Goal: Transaction & Acquisition: Purchase product/service

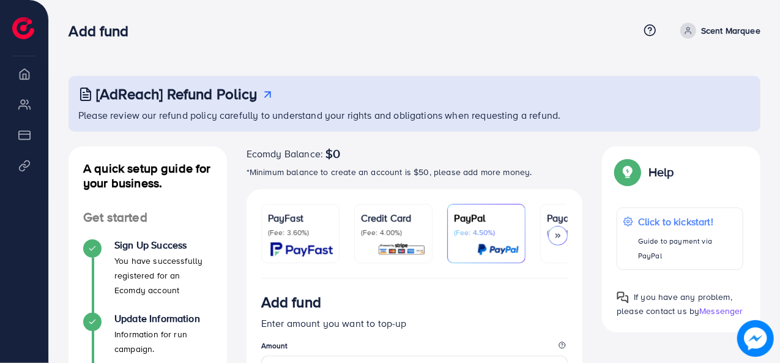
click at [554, 236] on icon at bounding box center [558, 235] width 9 height 9
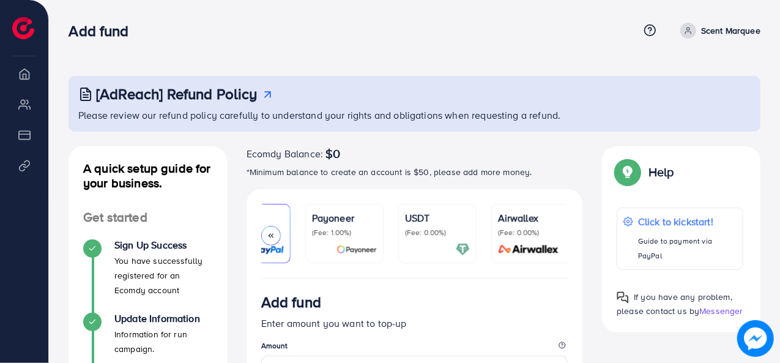
scroll to position [0, 236]
click at [450, 240] on div "USDT (Fee: 0.00%)" at bounding box center [436, 234] width 65 height 46
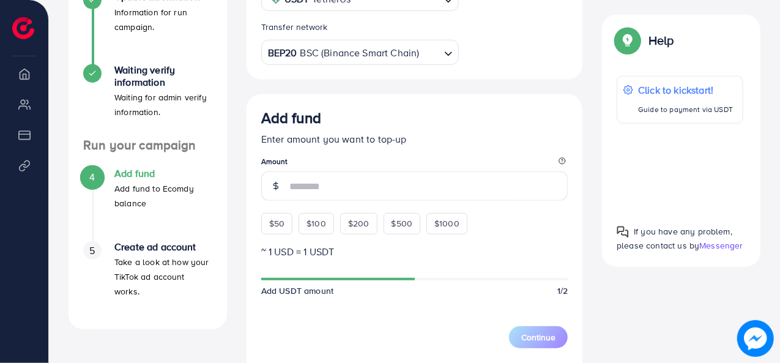
scroll to position [328, 0]
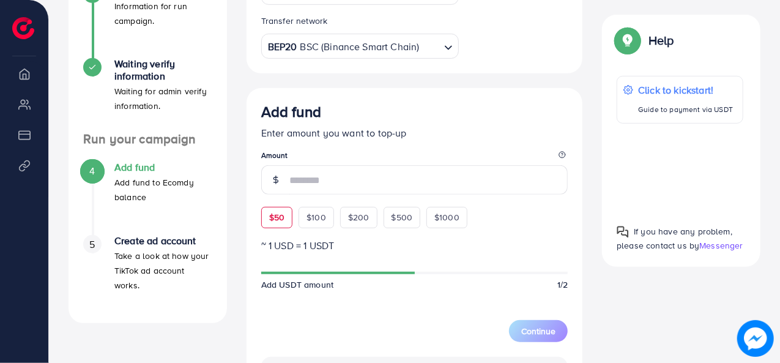
click at [273, 218] on span "$50" at bounding box center [276, 217] width 15 height 12
type input "**"
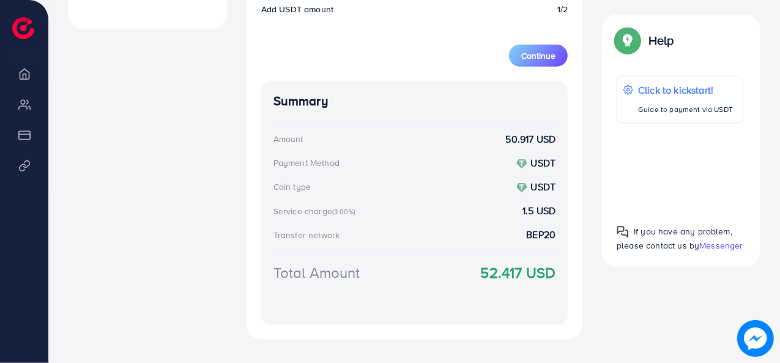
scroll to position [621, 0]
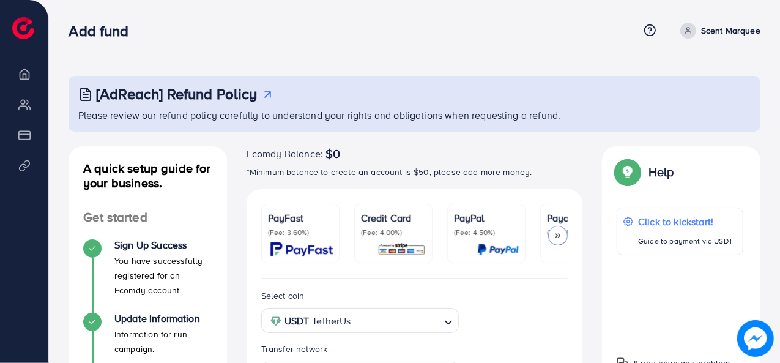
scroll to position [384, 0]
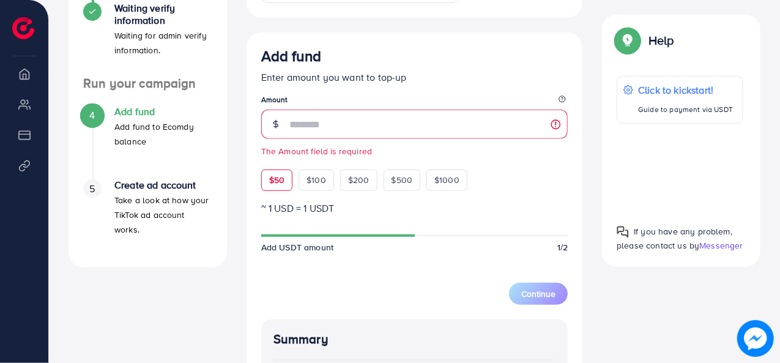
click at [277, 158] on div "Add fund Enter amount you want to top-up Amount The Amount field is required $5…" at bounding box center [414, 118] width 307 height 143
click at [276, 177] on span "$50" at bounding box center [276, 180] width 15 height 12
type input "**"
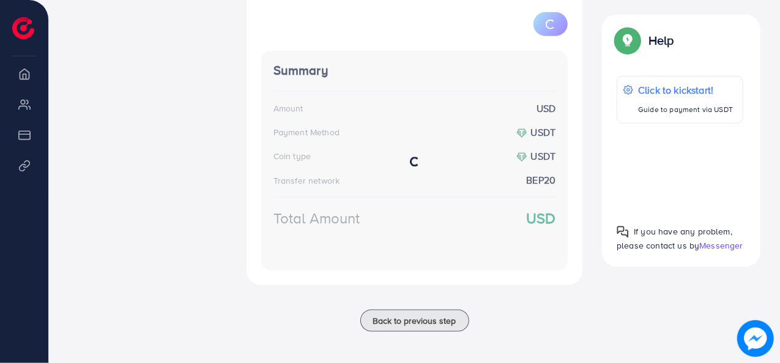
scroll to position [657, 0]
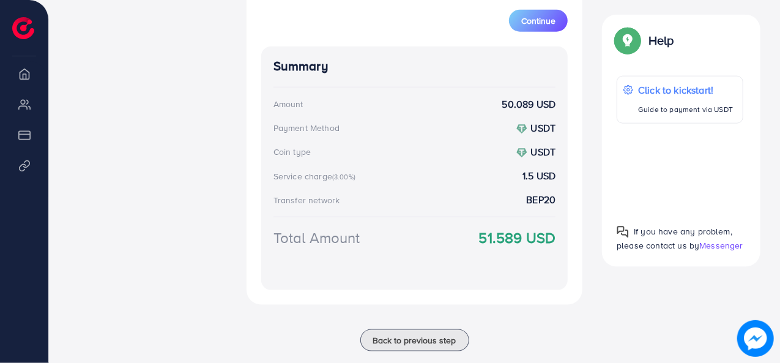
click at [512, 239] on strong "51.589 USD" at bounding box center [517, 237] width 77 height 21
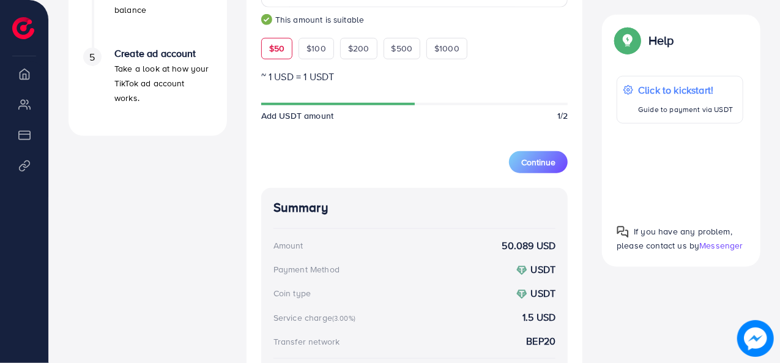
scroll to position [510, 0]
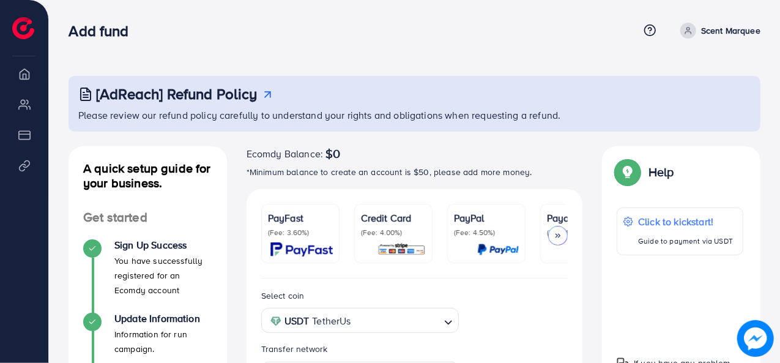
scroll to position [496, 0]
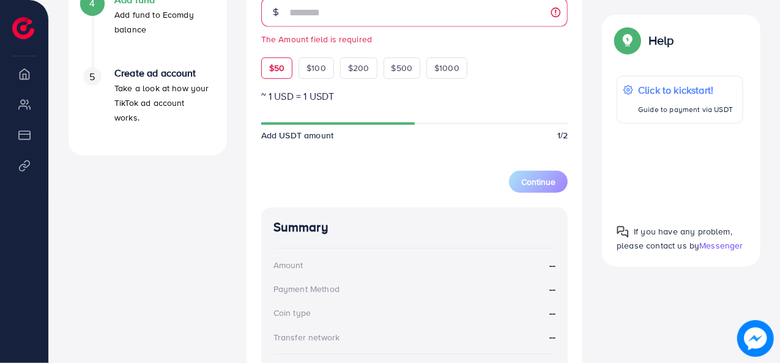
click at [267, 51] on div "Add fund Enter amount you want to top-up Amount The Amount field is required $5…" at bounding box center [414, 6] width 307 height 143
click at [274, 74] on span "$50" at bounding box center [276, 68] width 15 height 12
type input "**"
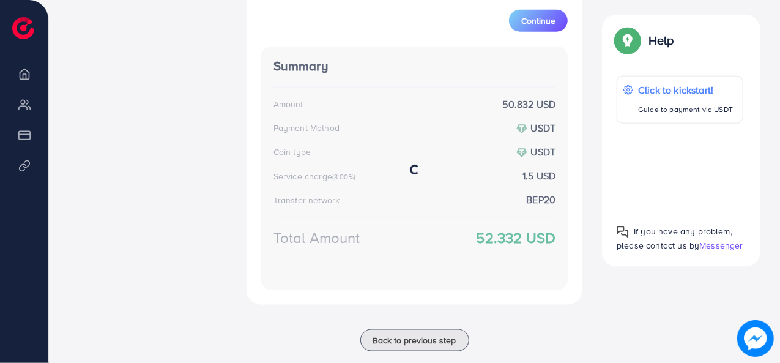
scroll to position [638, 0]
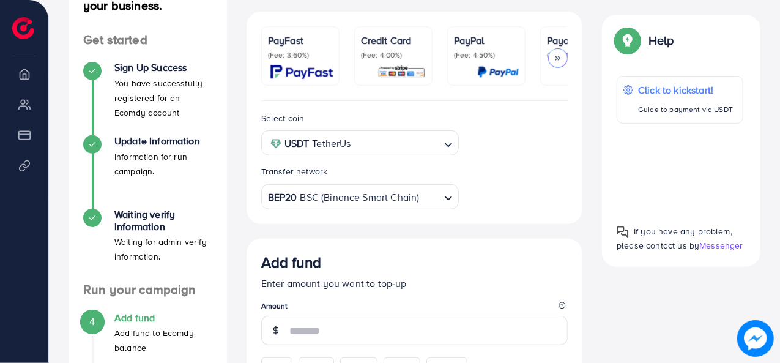
scroll to position [224, 0]
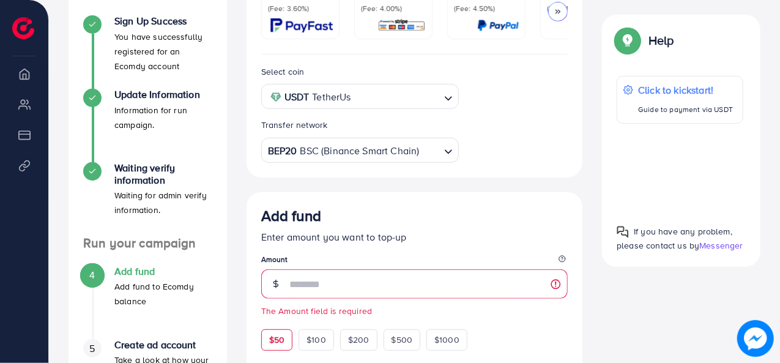
click at [272, 321] on div "Add fund Enter amount you want to top-up Amount The Amount field is required $5…" at bounding box center [414, 278] width 307 height 143
click at [275, 344] on span "$50" at bounding box center [276, 340] width 15 height 12
type input "**"
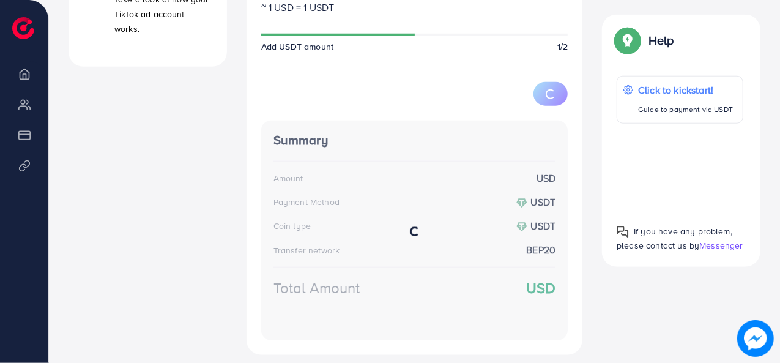
scroll to position [585, 0]
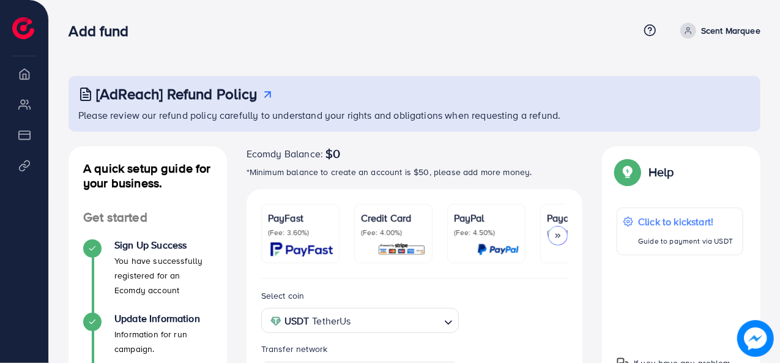
scroll to position [313, 0]
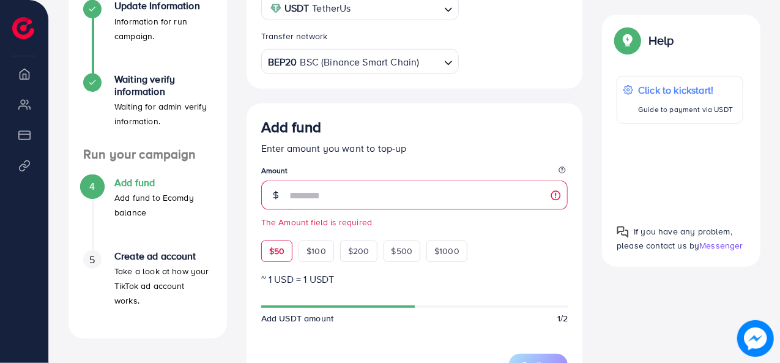
click at [274, 236] on div "$50 $100 $200 $500 $1000" at bounding box center [386, 247] width 251 height 27
click at [274, 255] on span "$50" at bounding box center [276, 251] width 15 height 12
type input "**"
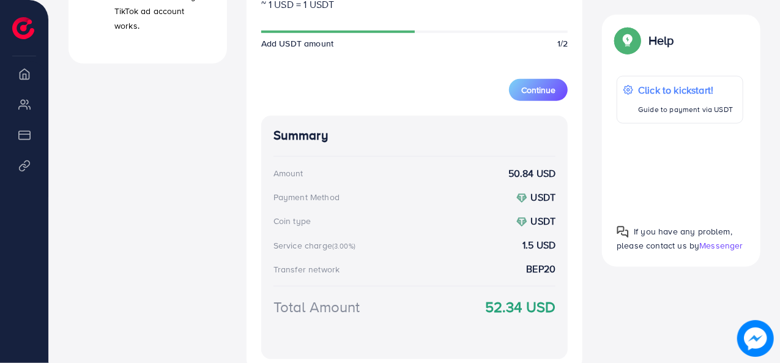
scroll to position [588, 0]
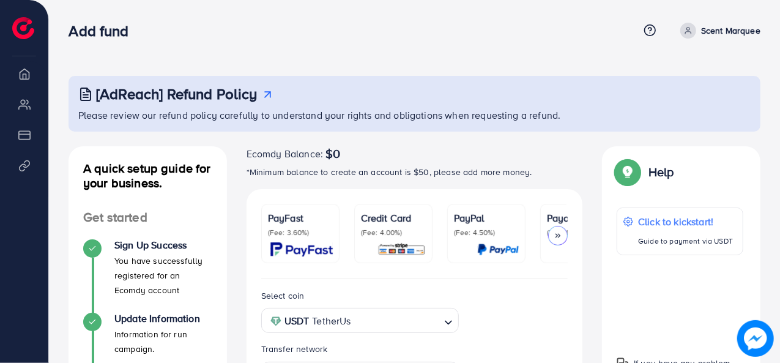
scroll to position [313, 0]
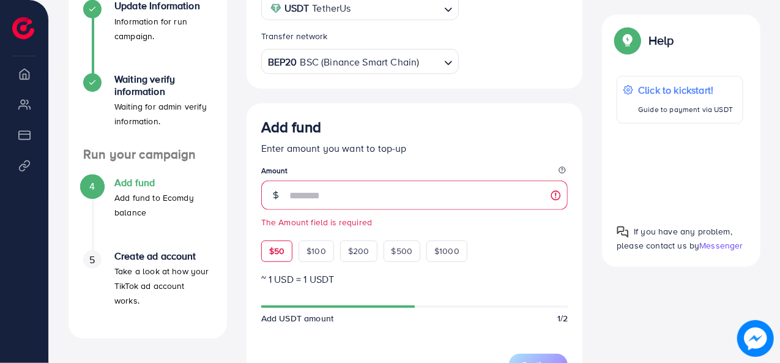
click at [276, 238] on div "$50 $100 $200 $500 $1000" at bounding box center [386, 247] width 251 height 27
click at [276, 256] on span "$50" at bounding box center [276, 251] width 15 height 12
type input "**"
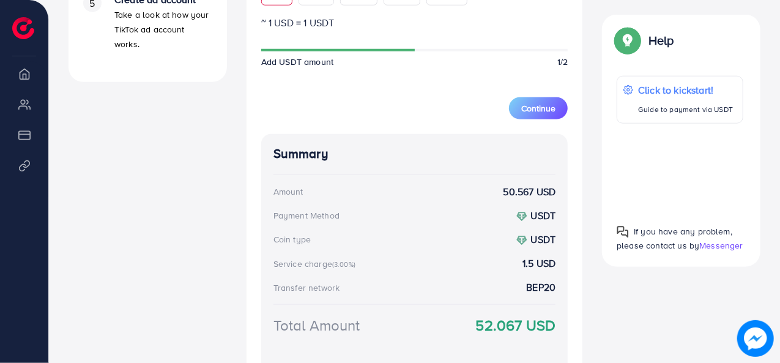
scroll to position [591, 0]
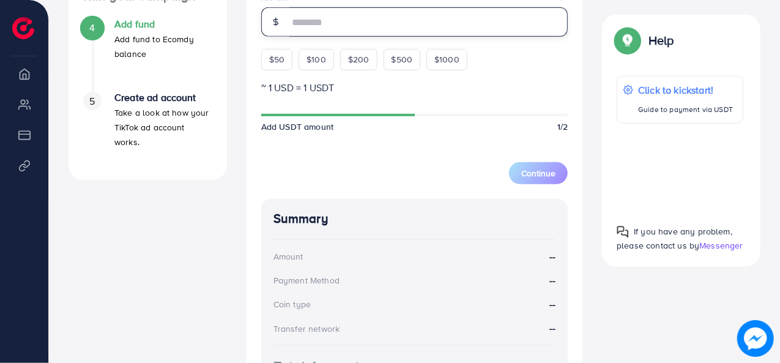
scroll to position [468, 0]
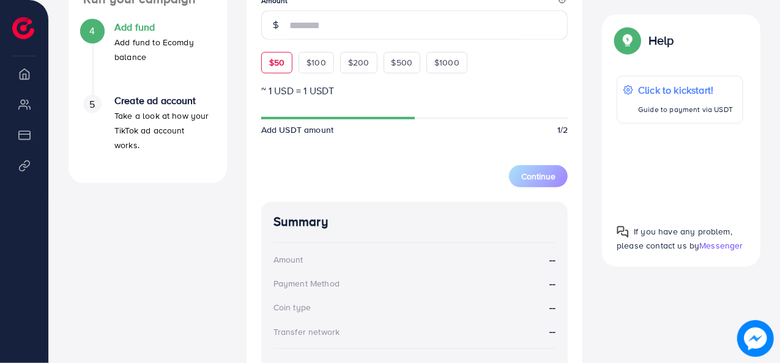
click at [273, 62] on div "Add fund Enter amount you want to top-up Amount $50 $100 $200 $500 $1000" at bounding box center [414, 10] width 307 height 125
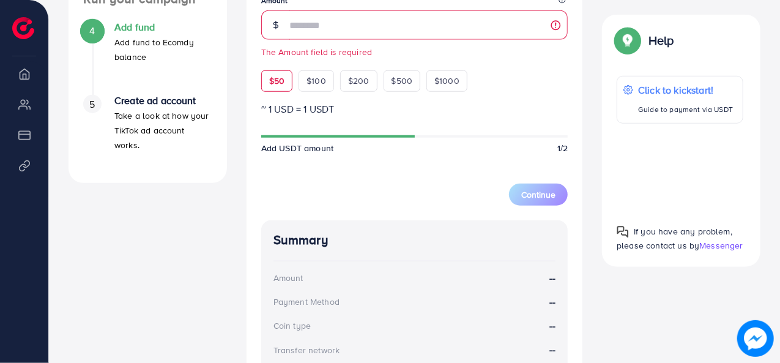
click at [276, 75] on div "$50" at bounding box center [276, 80] width 31 height 21
type input "**"
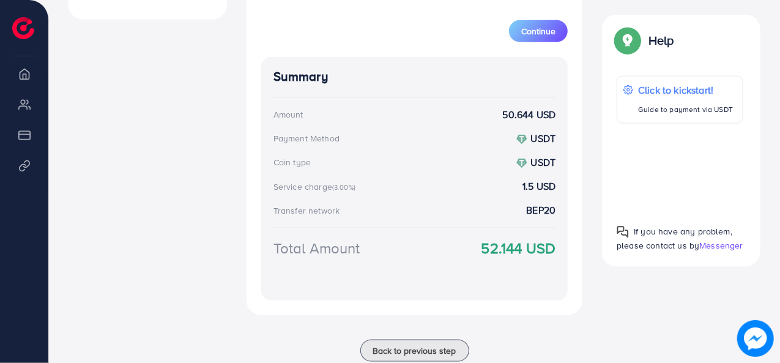
scroll to position [631, 0]
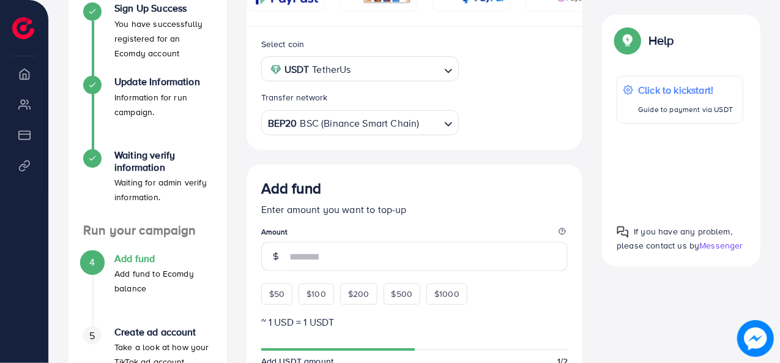
scroll to position [237, 0]
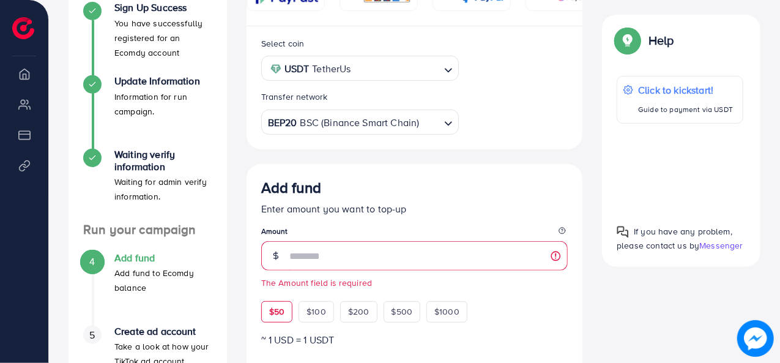
click at [276, 294] on div "Add fund Enter amount you want to top-up Amount The Amount field is required $5…" at bounding box center [414, 250] width 307 height 143
click at [278, 307] on span "$50" at bounding box center [276, 311] width 15 height 12
type input "**"
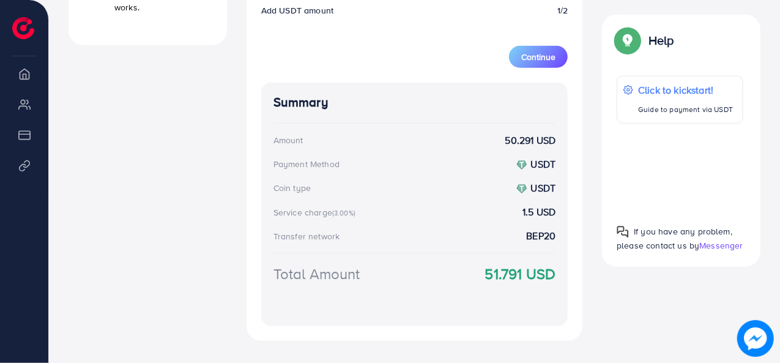
scroll to position [607, 0]
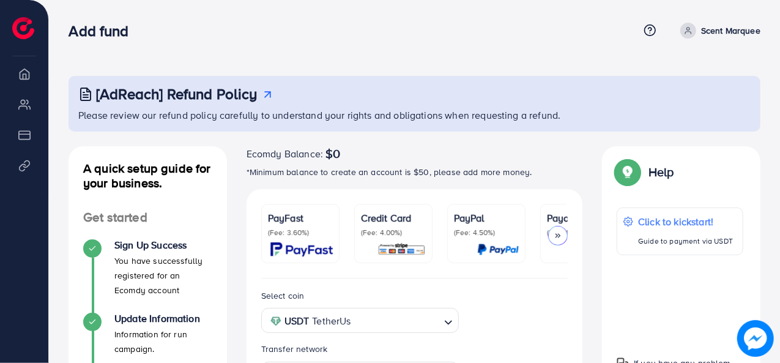
scroll to position [313, 0]
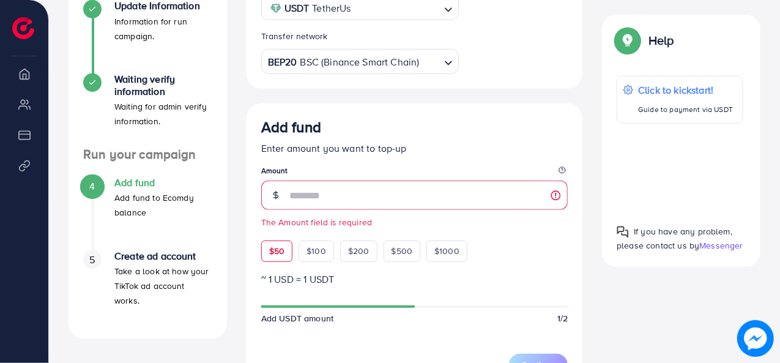
click at [277, 233] on div "Add fund Enter amount you want to top-up Amount The Amount field is required $5…" at bounding box center [414, 189] width 307 height 143
click at [277, 243] on div "$50" at bounding box center [276, 251] width 31 height 21
type input "**"
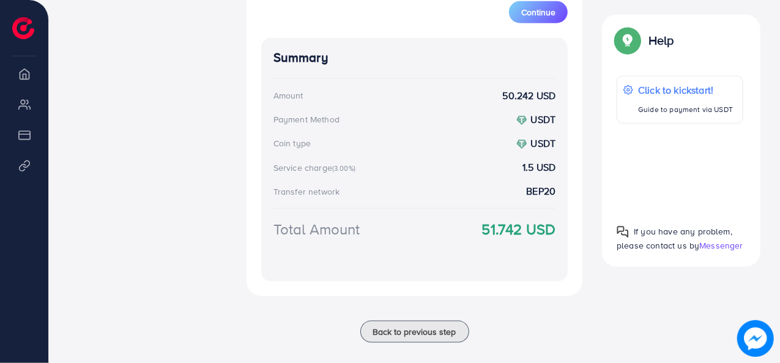
scroll to position [665, 0]
click at [491, 231] on strong "51.742 USD" at bounding box center [519, 229] width 74 height 21
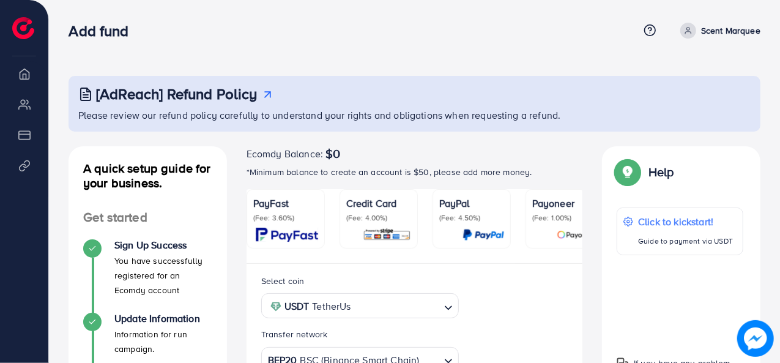
scroll to position [352, 0]
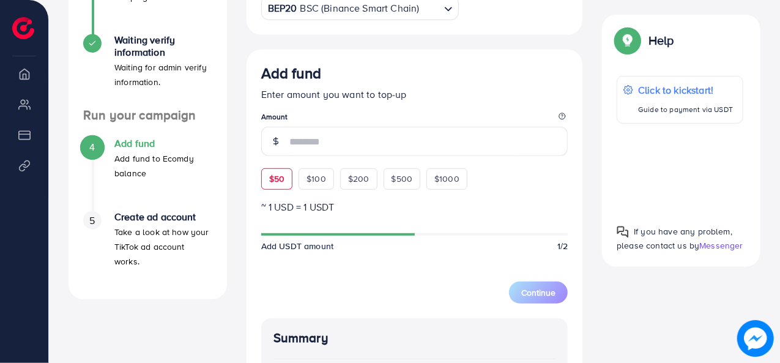
click at [268, 180] on div "Add fund Enter amount you want to top-up Amount $50 $100 $200 $500 $1000" at bounding box center [414, 126] width 307 height 125
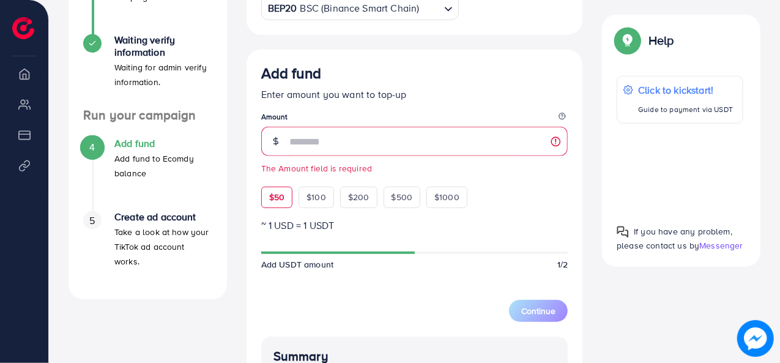
click at [270, 200] on span "$50" at bounding box center [276, 197] width 15 height 12
type input "**"
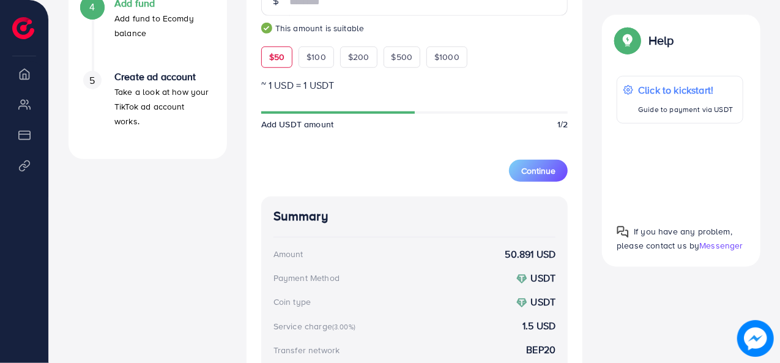
scroll to position [493, 0]
click at [517, 258] on strong "50.891 USD" at bounding box center [530, 254] width 51 height 14
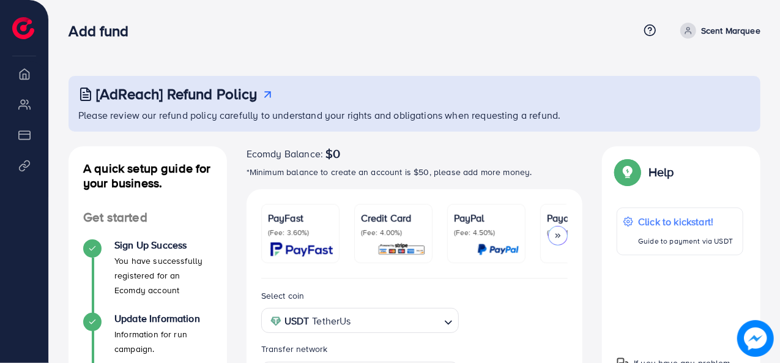
scroll to position [472, 0]
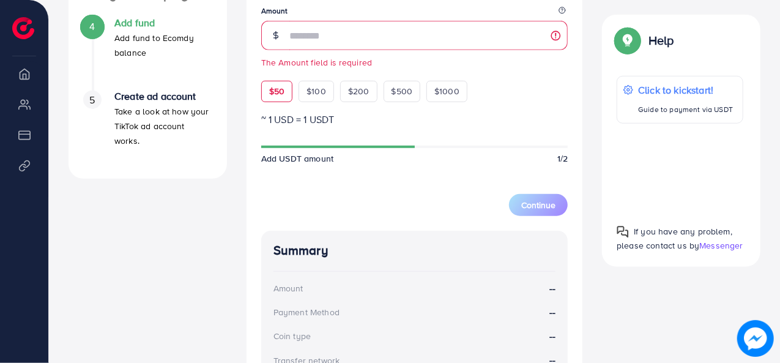
click at [276, 70] on div "Add fund Enter amount you want to top-up Amount The Amount field is required $5…" at bounding box center [414, 29] width 307 height 143
click at [273, 96] on span "$50" at bounding box center [276, 91] width 15 height 12
type input "**"
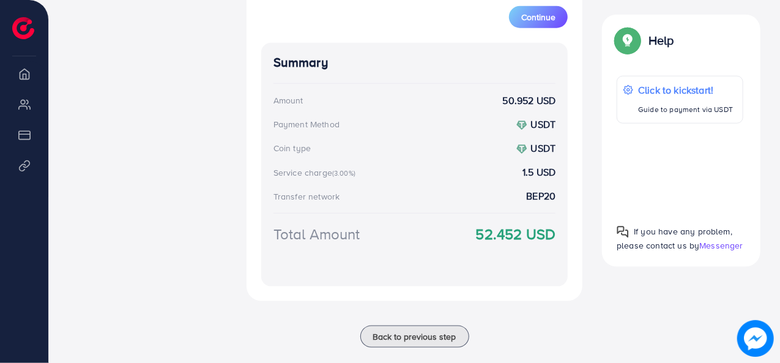
scroll to position [679, 0]
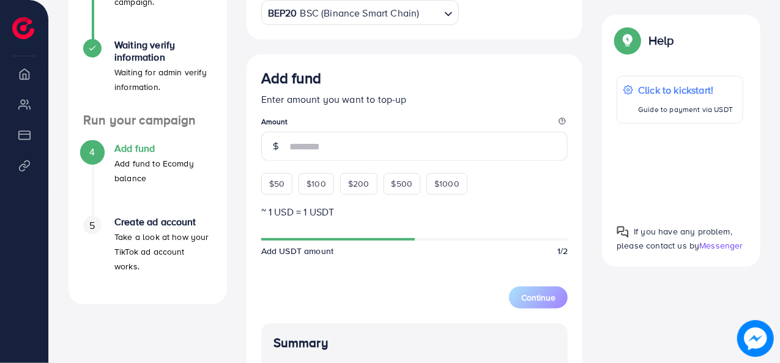
scroll to position [348, 0]
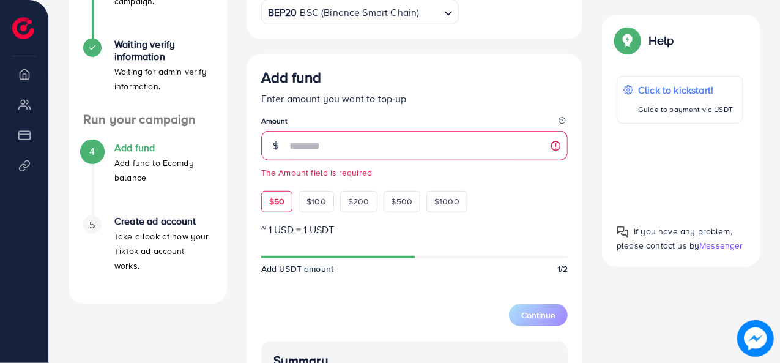
click at [269, 184] on div "Add fund Enter amount you want to top-up Amount The Amount field is required $5…" at bounding box center [414, 140] width 307 height 143
click at [280, 208] on div "$50" at bounding box center [276, 201] width 31 height 21
type input "**"
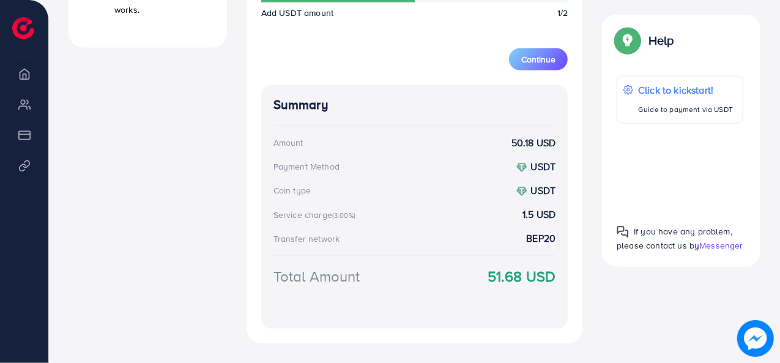
scroll to position [600, 0]
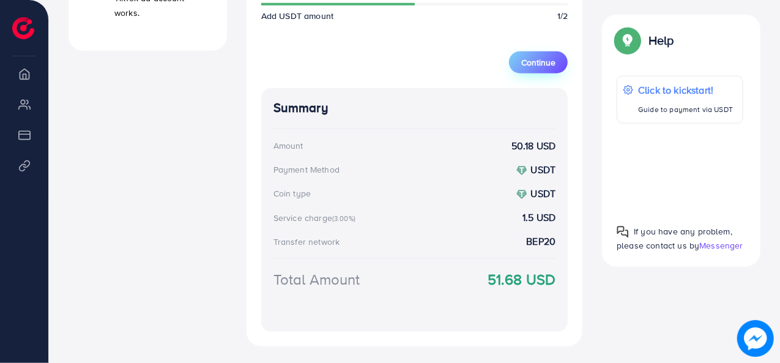
click at [554, 66] on span "Continue" at bounding box center [538, 62] width 34 height 12
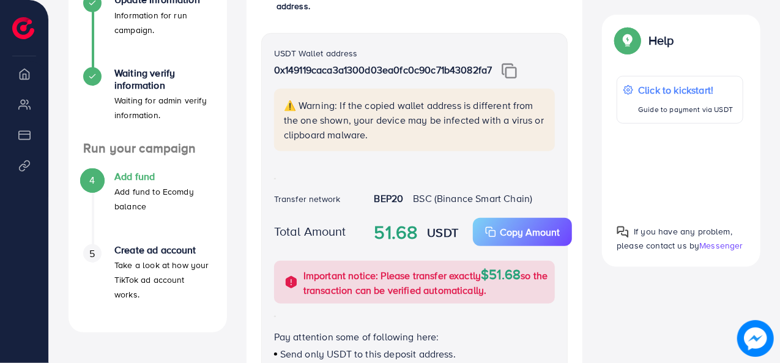
scroll to position [307, 0]
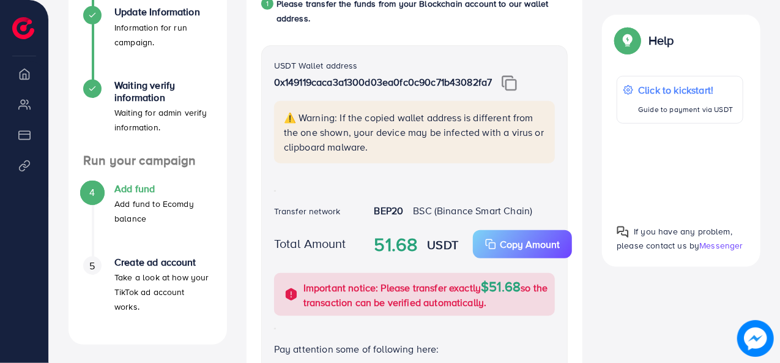
click at [517, 91] on img at bounding box center [509, 83] width 15 height 16
click at [562, 182] on div "USDT Wallet address 0x149119caca3a1300d03ea0fc0c90c71b43082fa7 ⚠️ Warning: If t…" at bounding box center [414, 225] width 307 height 360
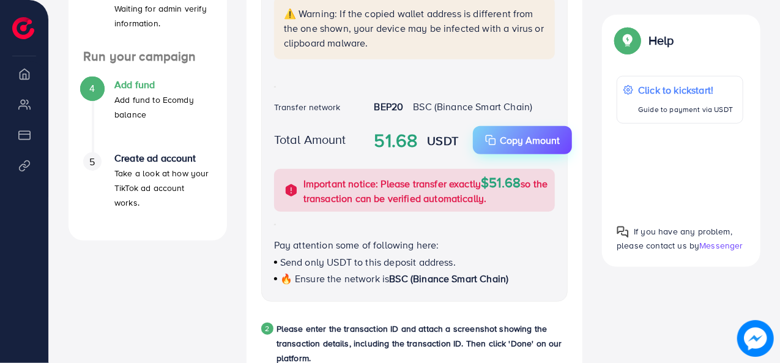
scroll to position [411, 0]
click at [502, 145] on p "Copy Amount" at bounding box center [530, 139] width 60 height 15
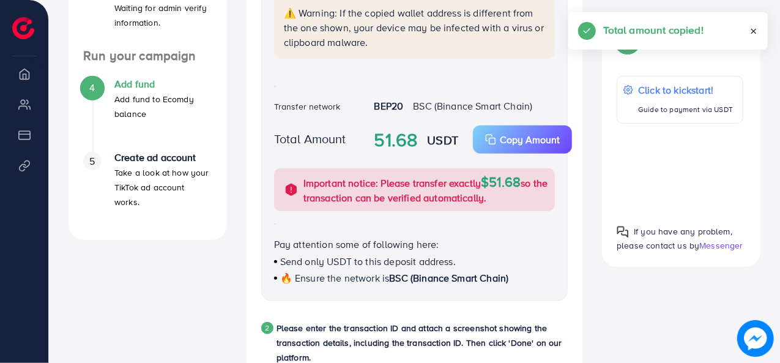
click at [542, 240] on p "Pay attention some of following here:" at bounding box center [415, 244] width 282 height 15
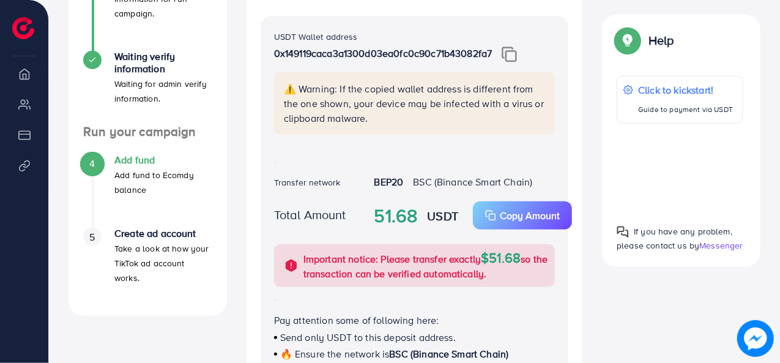
scroll to position [332, 0]
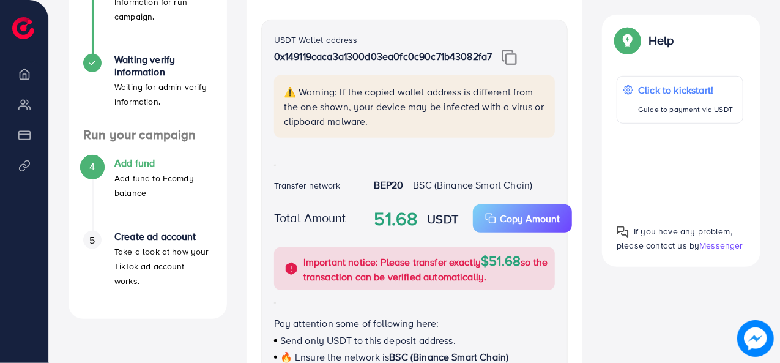
click at [400, 215] on strong "51.68" at bounding box center [396, 219] width 43 height 27
click at [507, 263] on span "$51.68" at bounding box center [501, 260] width 40 height 19
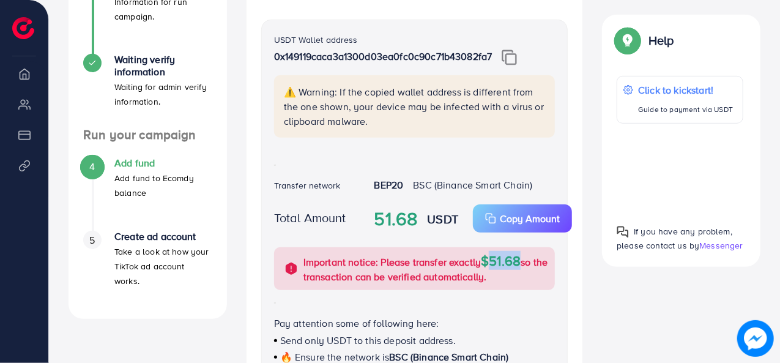
click at [507, 263] on span "$51.68" at bounding box center [501, 260] width 40 height 19
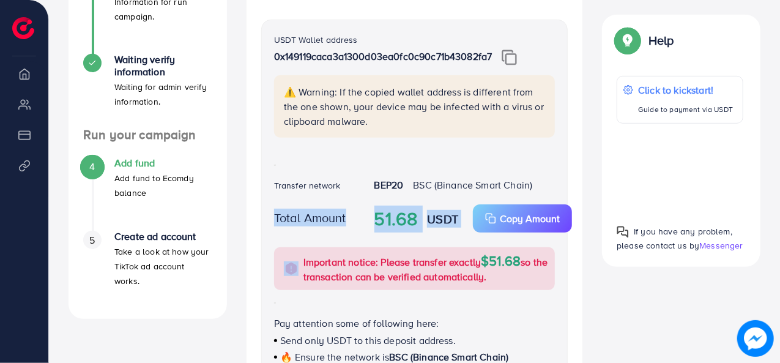
click at [507, 263] on span "$51.68" at bounding box center [501, 260] width 40 height 19
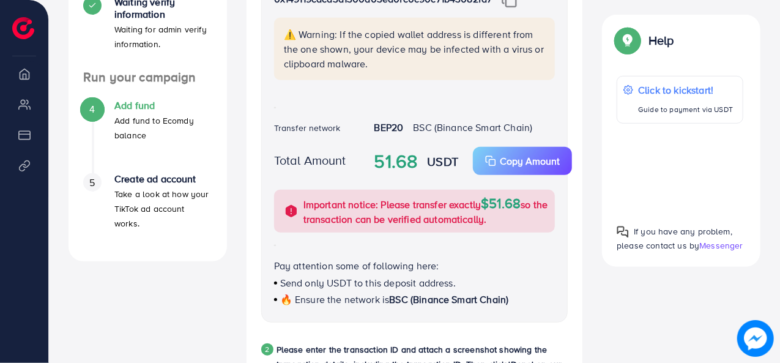
scroll to position [393, 0]
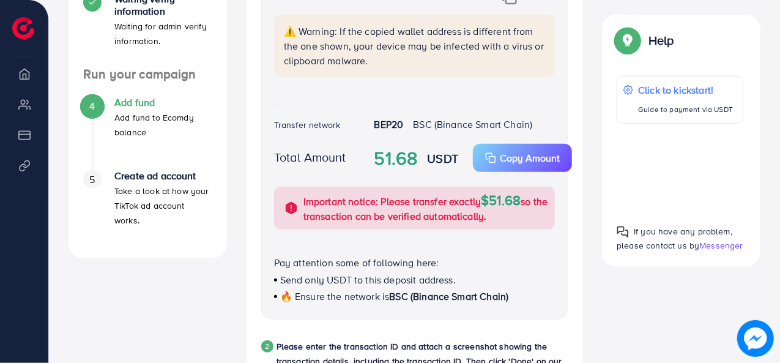
click at [296, 268] on p "Pay attention some of following here:" at bounding box center [415, 262] width 282 height 15
click at [298, 280] on p "Send only USDT to this deposit address." at bounding box center [415, 279] width 282 height 15
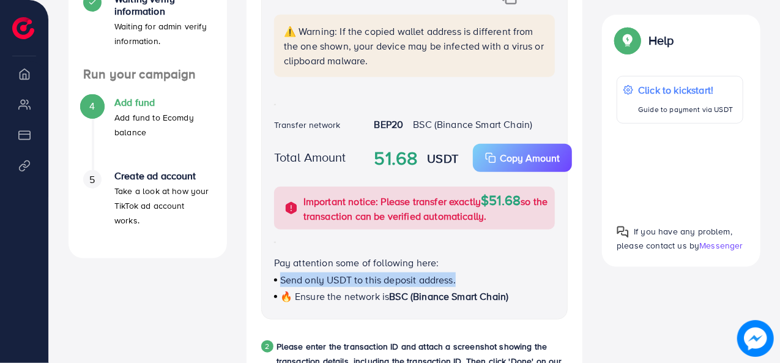
click at [298, 280] on p "Send only USDT to this deposit address." at bounding box center [415, 279] width 282 height 15
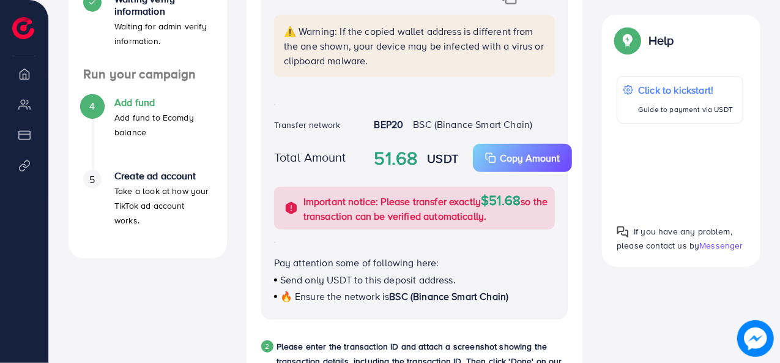
click at [327, 298] on span "🔥 Ensure the network is" at bounding box center [335, 295] width 110 height 13
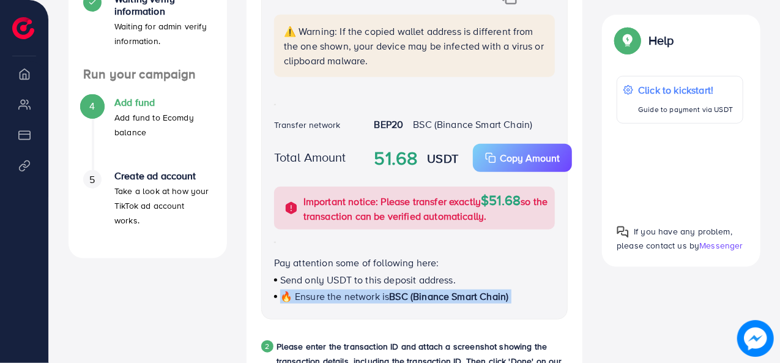
click at [327, 298] on span "🔥 Ensure the network is" at bounding box center [335, 295] width 110 height 13
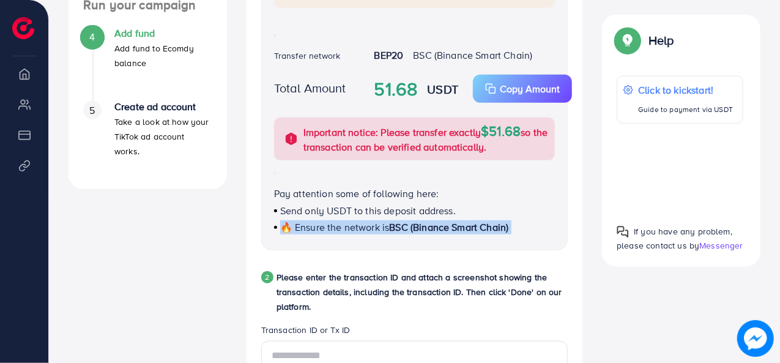
scroll to position [473, 0]
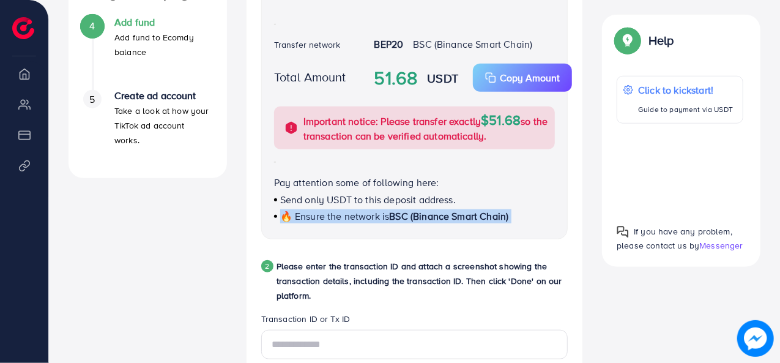
drag, startPoint x: 274, startPoint y: 267, endPoint x: 306, endPoint y: 296, distance: 43.8
click at [306, 296] on div "2 Please enter the transaction ID and attach a screenshot showing the transacti…" at bounding box center [414, 286] width 307 height 54
click at [306, 296] on p "Please enter the transaction ID and attach a screenshot showing the transaction…" at bounding box center [423, 281] width 292 height 44
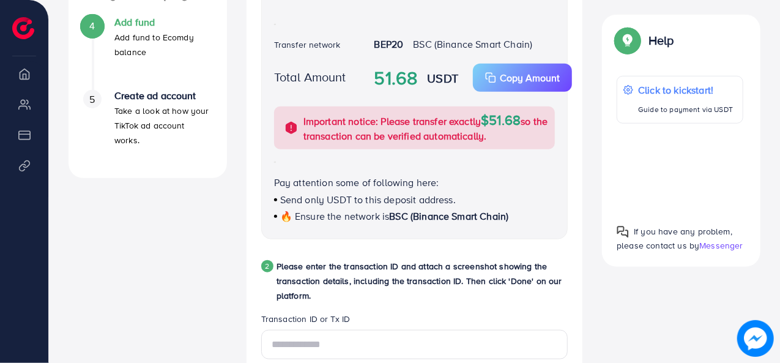
click at [370, 297] on p "Please enter the transaction ID and attach a screenshot showing the transaction…" at bounding box center [423, 281] width 292 height 44
click at [539, 234] on div "USDT Wallet address 0x149119caca3a1300d03ea0fc0c90c71b43082fa7 ⚠️ Warning: If t…" at bounding box center [414, 59] width 307 height 360
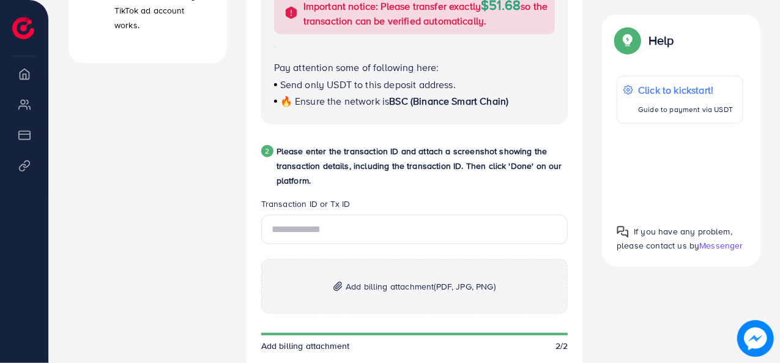
scroll to position [589, 0]
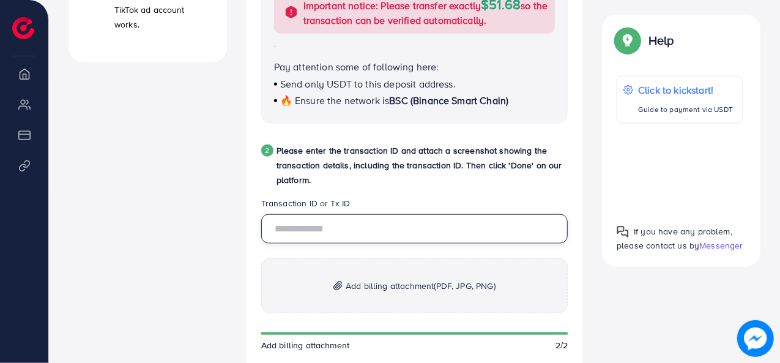
click at [334, 237] on input "text" at bounding box center [414, 228] width 307 height 29
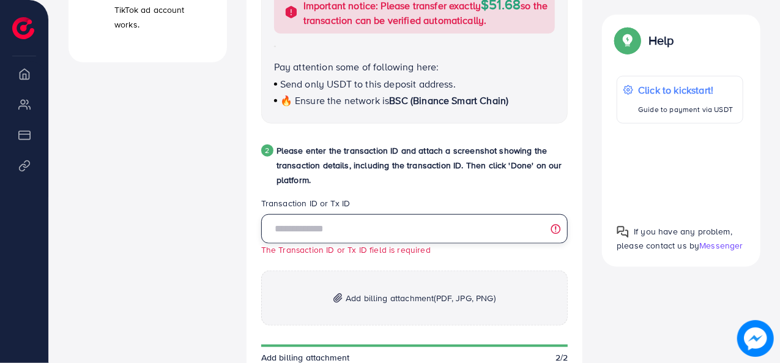
click at [512, 236] on input "text" at bounding box center [414, 228] width 307 height 29
paste input "**********"
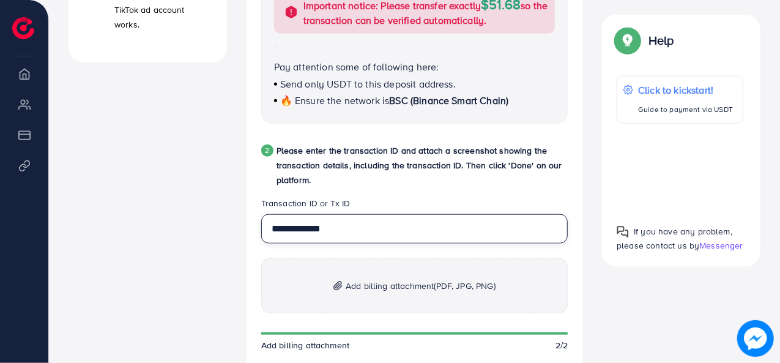
type input "**********"
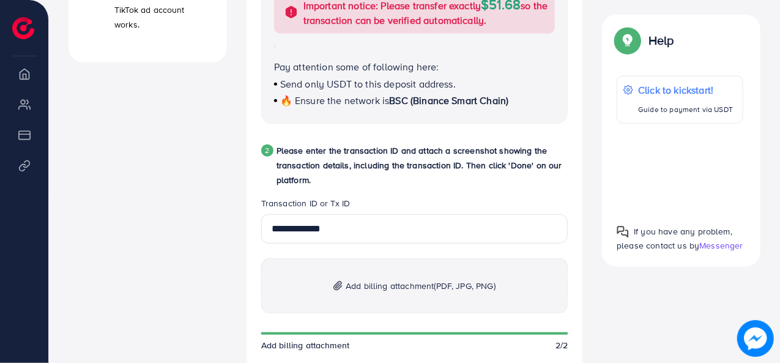
click at [417, 284] on span "Add billing attachment (PDF, JPG, PNG)" at bounding box center [421, 285] width 150 height 15
click at [405, 296] on p "Add billing attachment (PDF, JPG, PNG)" at bounding box center [414, 285] width 307 height 55
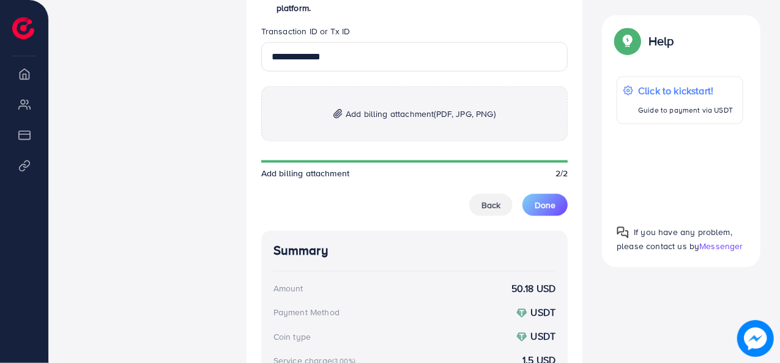
scroll to position [758, 0]
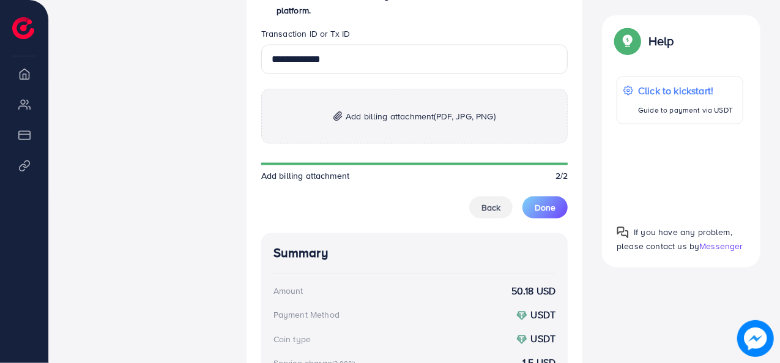
click at [334, 117] on img at bounding box center [338, 116] width 9 height 10
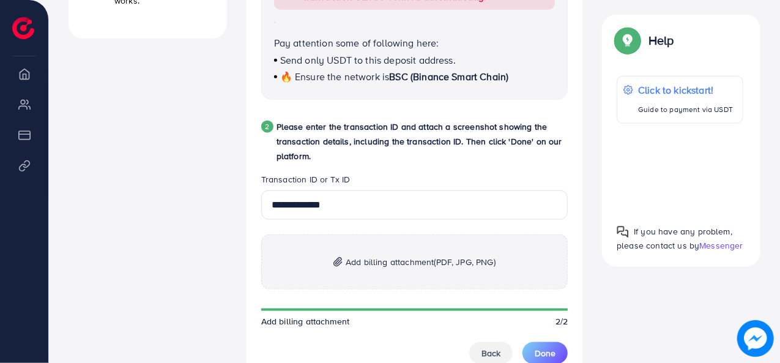
scroll to position [621, 0]
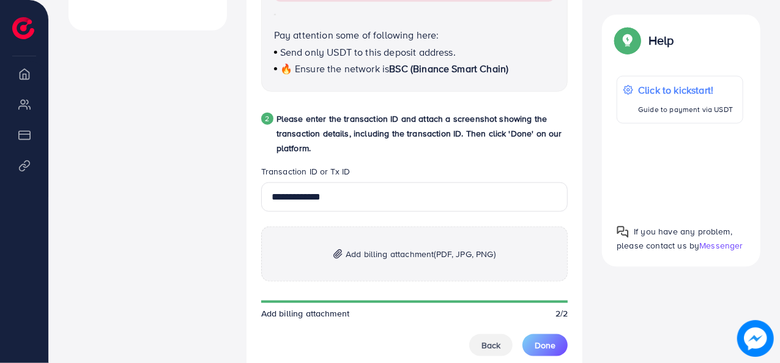
click at [346, 258] on span "Add billing attachment (PDF, JPG, PNG)" at bounding box center [421, 254] width 150 height 15
click at [484, 252] on span "(PDF, JPG, PNG)" at bounding box center [465, 254] width 61 height 12
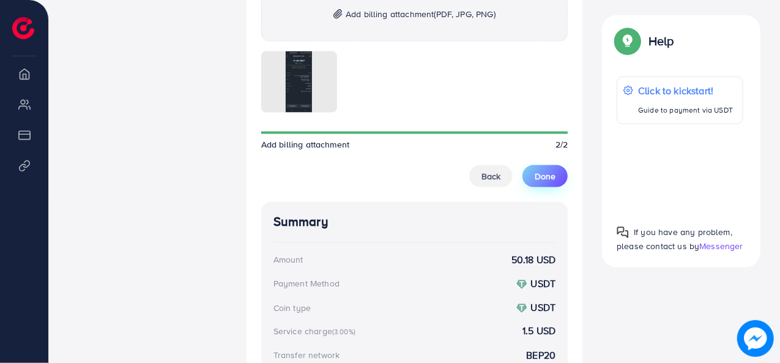
scroll to position [854, 0]
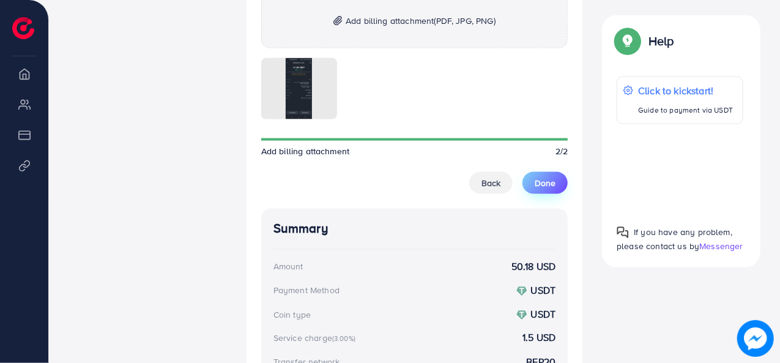
click at [532, 176] on button "Done" at bounding box center [545, 183] width 45 height 22
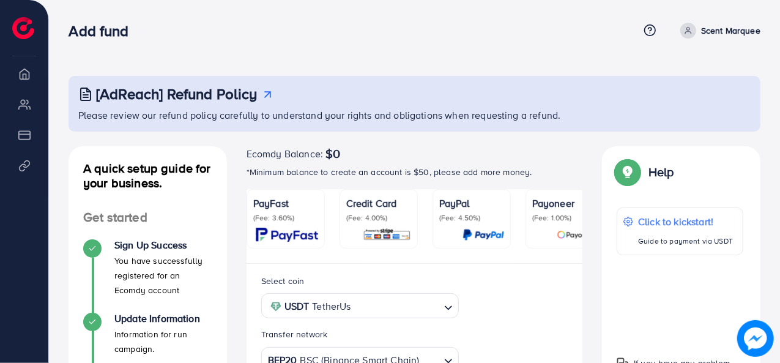
scroll to position [0, 207]
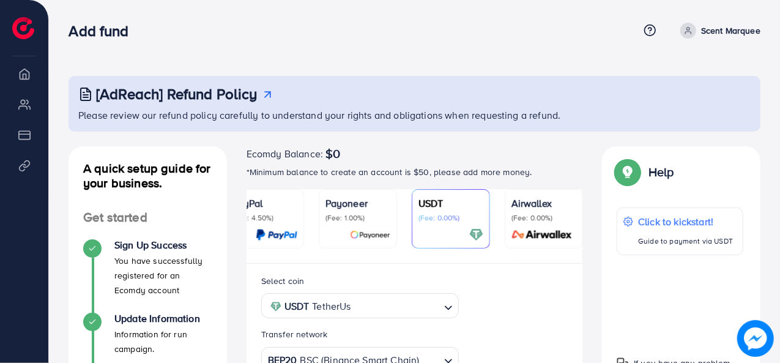
click at [452, 226] on div "USDT (Fee: 0.00%)" at bounding box center [451, 219] width 65 height 46
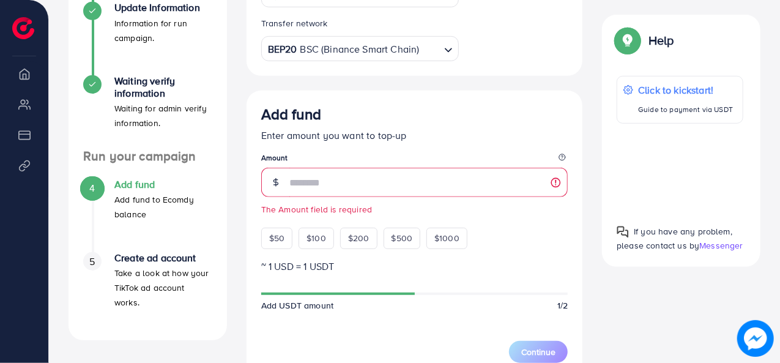
scroll to position [326, 0]
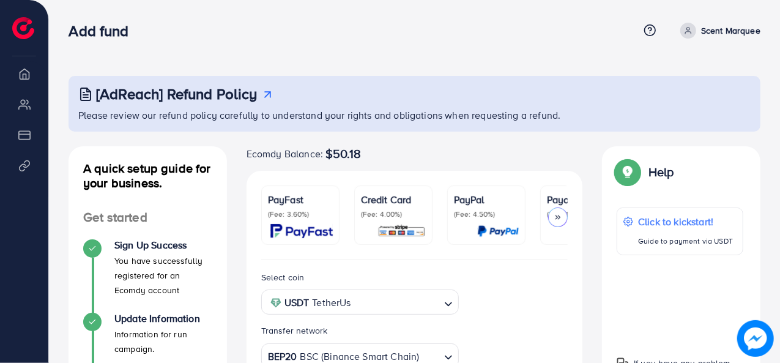
scroll to position [294, 0]
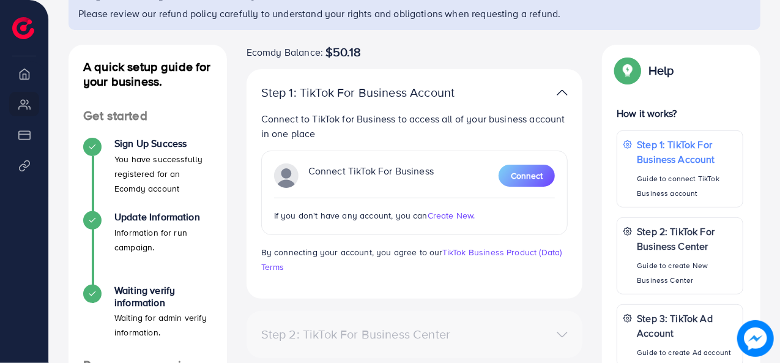
scroll to position [104, 0]
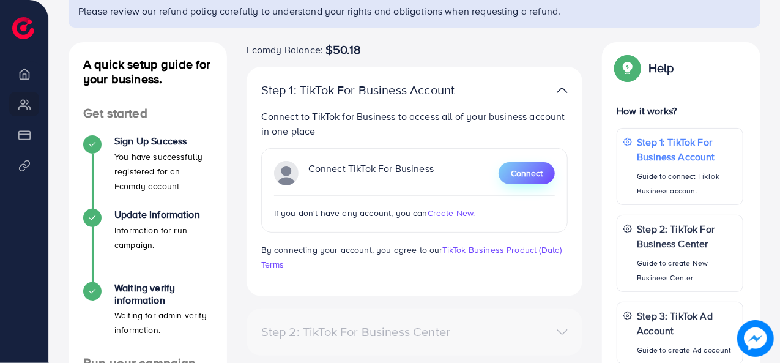
click at [504, 173] on button "Connect" at bounding box center [527, 173] width 56 height 22
